Goal: Task Accomplishment & Management: Manage account settings

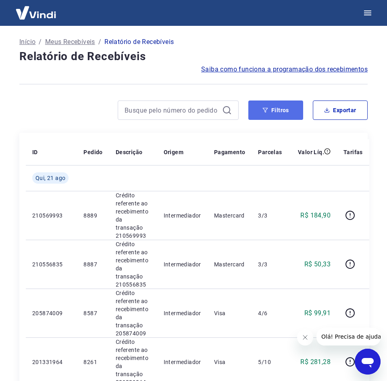
click at [272, 109] on button "Filtros" at bounding box center [276, 109] width 55 height 19
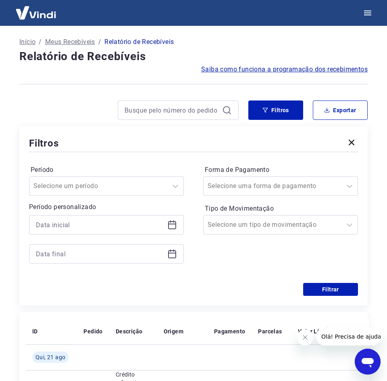
click at [172, 223] on icon at bounding box center [172, 225] width 10 height 10
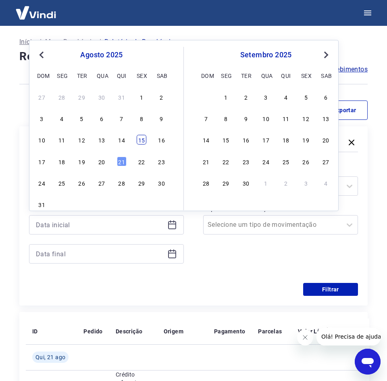
click at [143, 135] on div "15" at bounding box center [142, 140] width 10 height 10
type input "[DATE]"
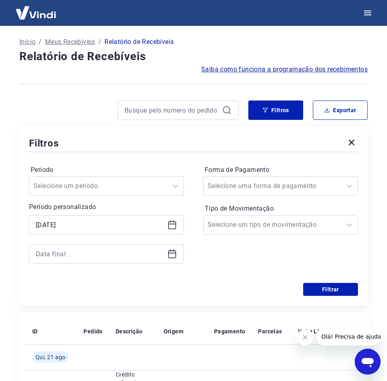
click at [170, 260] on div at bounding box center [106, 253] width 155 height 19
click at [175, 248] on div at bounding box center [106, 253] width 155 height 19
click at [173, 253] on icon at bounding box center [172, 253] width 8 height 1
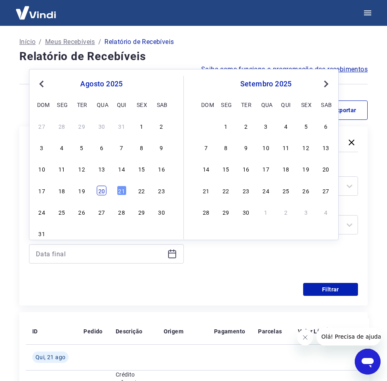
click at [100, 193] on div "20" at bounding box center [102, 191] width 10 height 10
type input "[DATE]"
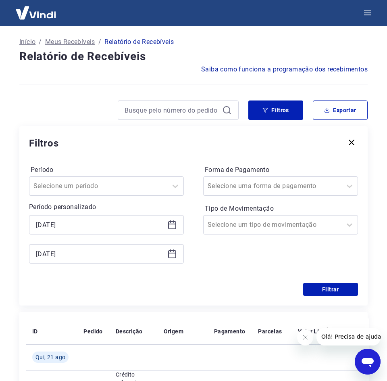
click at [172, 258] on icon at bounding box center [172, 254] width 8 height 8
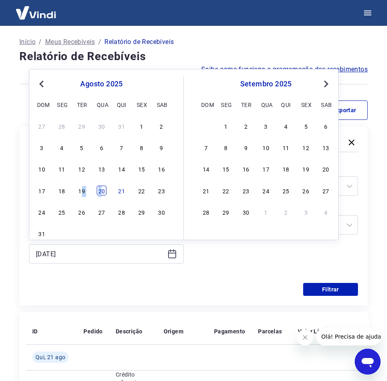
drag, startPoint x: 82, startPoint y: 192, endPoint x: 103, endPoint y: 192, distance: 21.0
click at [103, 192] on div "17 18 19 20 21 22 23" at bounding box center [102, 190] width 132 height 12
click at [103, 192] on div "20" at bounding box center [102, 191] width 10 height 10
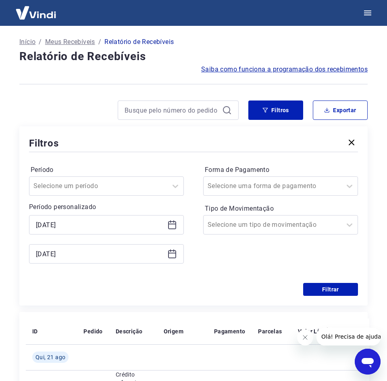
click at [172, 226] on icon at bounding box center [172, 225] width 10 height 10
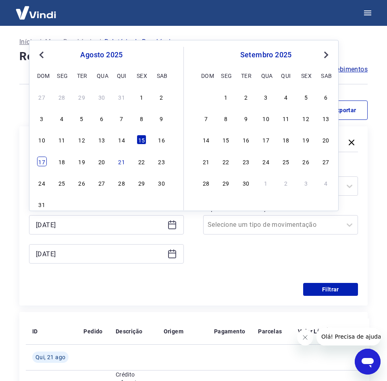
click at [45, 165] on div "17" at bounding box center [42, 162] width 10 height 10
type input "[DATE]"
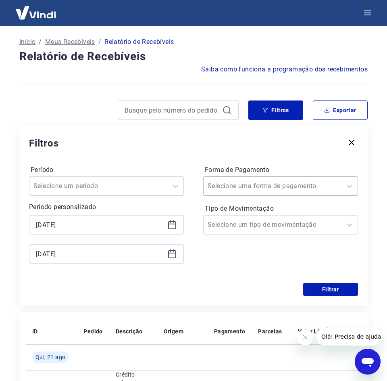
click at [294, 192] on div "Selecione uma forma de pagamento" at bounding box center [273, 186] width 138 height 15
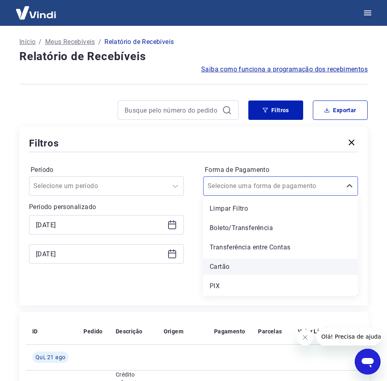
click at [259, 274] on div "Cartão" at bounding box center [280, 267] width 155 height 16
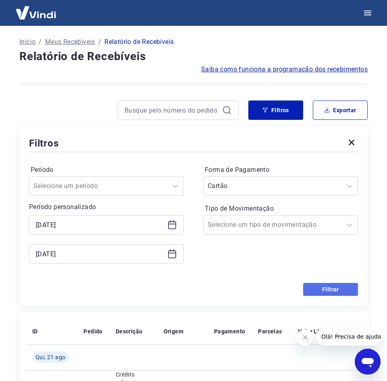
click at [339, 291] on button "Filtrar" at bounding box center [331, 289] width 55 height 13
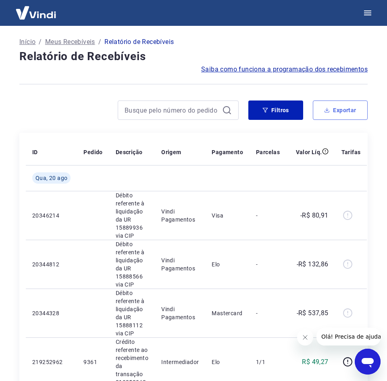
click at [354, 117] on button "Exportar" at bounding box center [340, 109] width 55 height 19
type input "[DATE]"
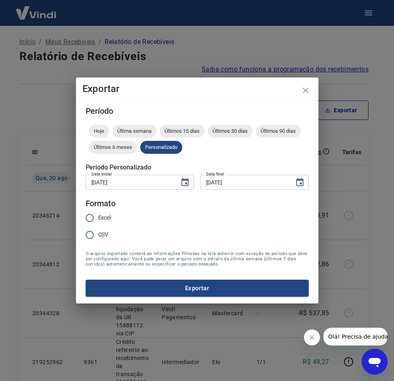
click at [100, 218] on span "Excel" at bounding box center [104, 218] width 13 height 8
click at [98, 218] on input "Excel" at bounding box center [89, 217] width 17 height 17
radio input "true"
click at [99, 231] on span "CSV" at bounding box center [103, 234] width 10 height 8
click at [98, 231] on input "CSV" at bounding box center [89, 234] width 17 height 17
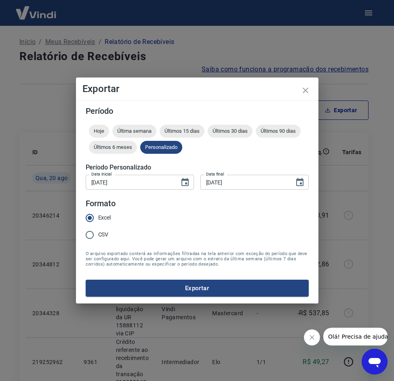
radio input "true"
click at [131, 289] on button "Exportar" at bounding box center [197, 288] width 223 height 17
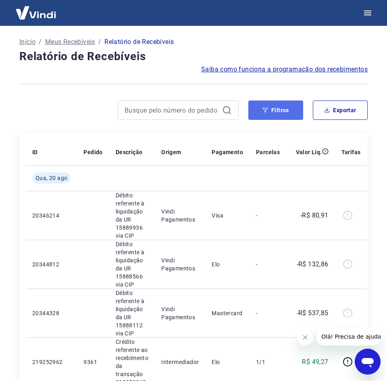
click at [279, 111] on button "Filtros" at bounding box center [276, 109] width 55 height 19
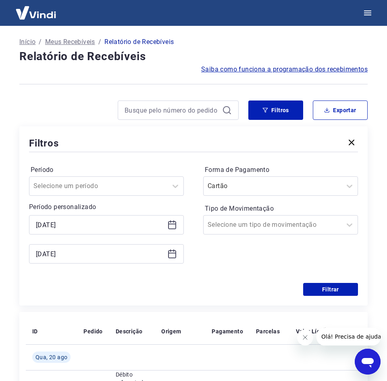
click at [174, 229] on icon at bounding box center [172, 225] width 8 height 8
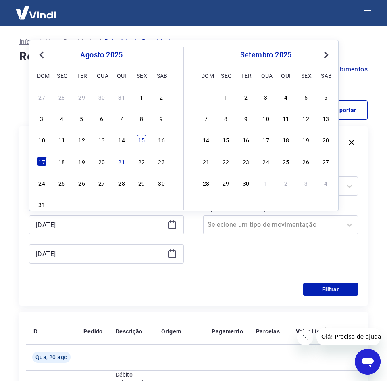
click at [139, 141] on div "15" at bounding box center [142, 140] width 10 height 10
type input "[DATE]"
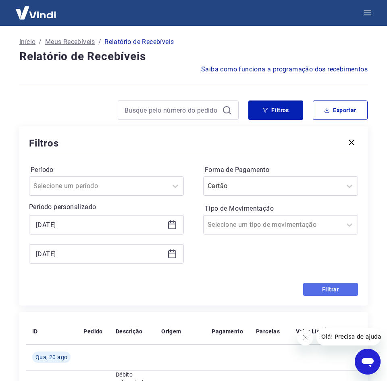
click at [313, 285] on button "Filtrar" at bounding box center [331, 289] width 55 height 13
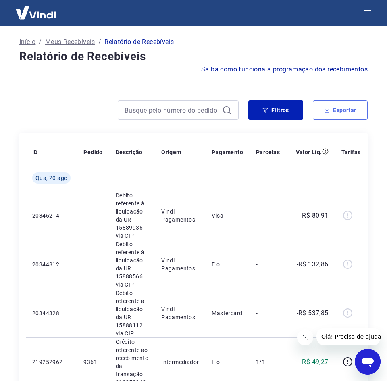
click at [337, 109] on button "Exportar" at bounding box center [340, 109] width 55 height 19
type input "[DATE]"
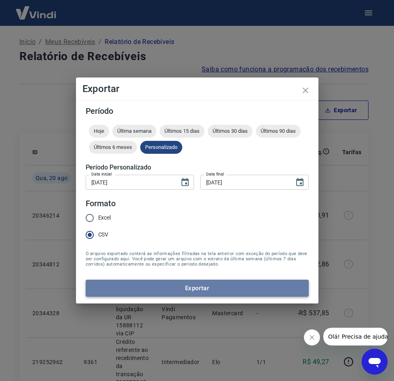
click at [172, 295] on button "Exportar" at bounding box center [197, 288] width 223 height 17
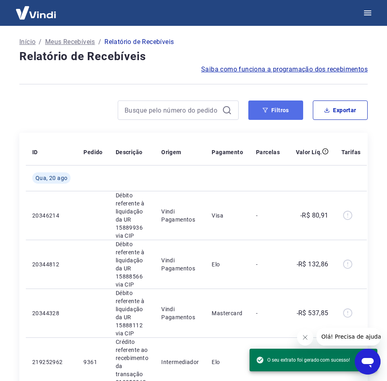
click at [272, 104] on button "Filtros" at bounding box center [276, 109] width 55 height 19
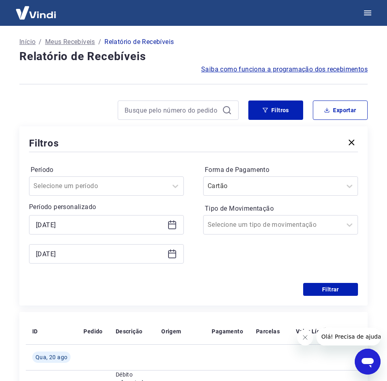
click at [172, 231] on div "[DATE]" at bounding box center [106, 224] width 155 height 19
click at [174, 223] on icon at bounding box center [172, 225] width 10 height 10
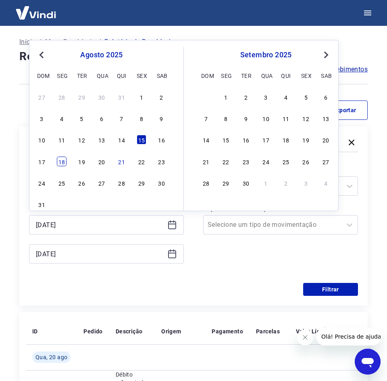
click at [63, 161] on div "18" at bounding box center [62, 162] width 10 height 10
type input "[DATE]"
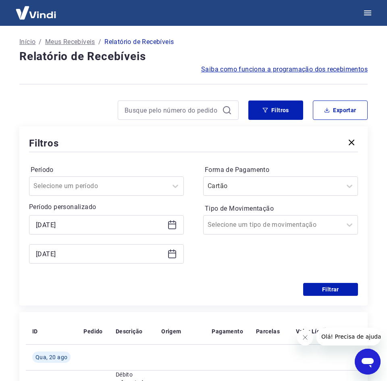
click at [170, 258] on icon at bounding box center [172, 254] width 8 height 8
click at [343, 274] on div "Período Selecione um período Período personalizado Selected date: [DATE] [DATE]…" at bounding box center [193, 218] width 329 height 129
click at [317, 174] on label "Forma de Pagamento" at bounding box center [281, 170] width 152 height 10
click at [314, 186] on div at bounding box center [273, 185] width 130 height 11
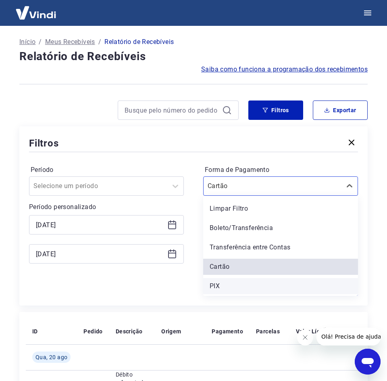
click at [226, 281] on div "PIX" at bounding box center [280, 286] width 155 height 16
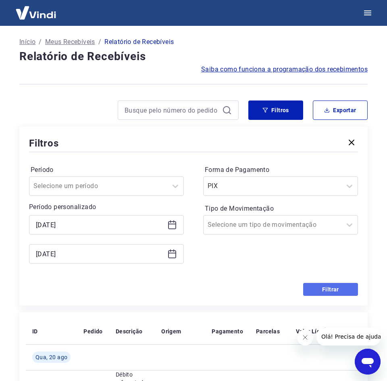
click at [347, 289] on button "Filtrar" at bounding box center [331, 289] width 55 height 13
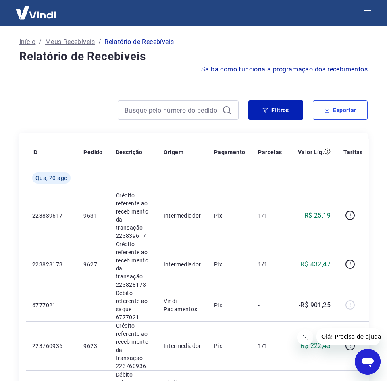
click at [336, 105] on button "Exportar" at bounding box center [340, 109] width 55 height 19
type input "[DATE]"
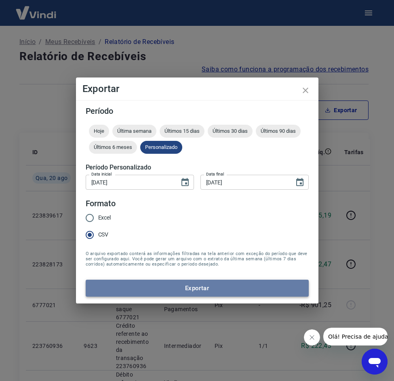
click at [185, 293] on button "Exportar" at bounding box center [197, 288] width 223 height 17
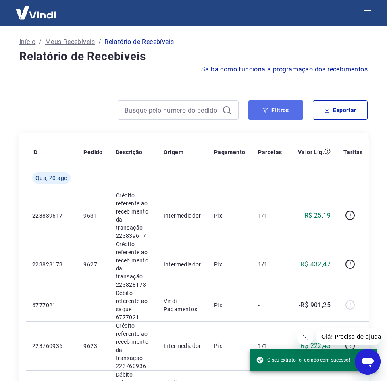
click at [295, 114] on button "Filtros" at bounding box center [276, 109] width 55 height 19
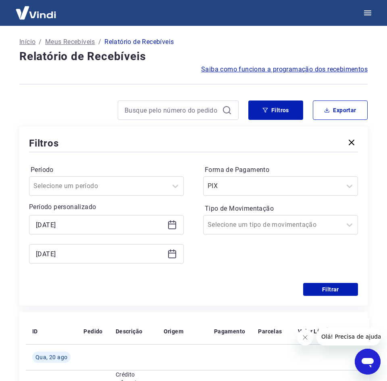
click at [174, 231] on div "[DATE]" at bounding box center [106, 224] width 155 height 19
click at [174, 228] on icon at bounding box center [172, 225] width 8 height 8
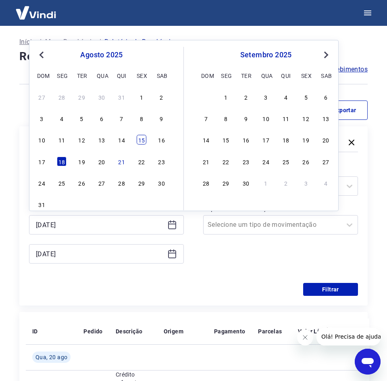
click at [144, 138] on div "15" at bounding box center [142, 140] width 10 height 10
type input "[DATE]"
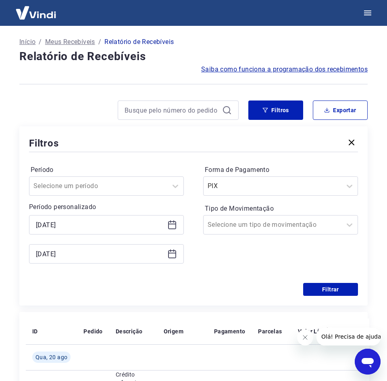
click at [334, 283] on div "Período Selecione um período Período personalizado Selected date: [DATE] [DATE]…" at bounding box center [193, 218] width 329 height 129
click at [336, 287] on button "Filtrar" at bounding box center [331, 289] width 55 height 13
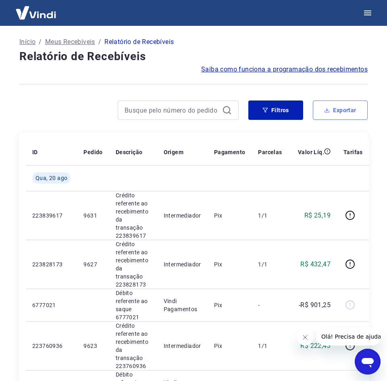
click at [335, 104] on button "Exportar" at bounding box center [340, 109] width 55 height 19
type input "[DATE]"
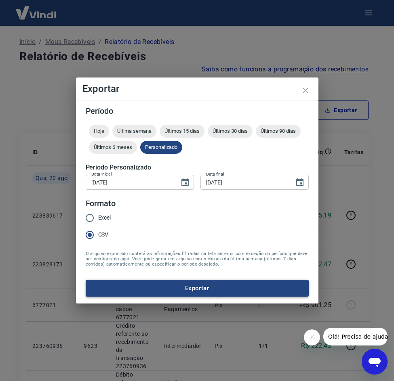
click at [192, 286] on button "Exportar" at bounding box center [197, 288] width 223 height 17
